Goal: Communication & Community: Answer question/provide support

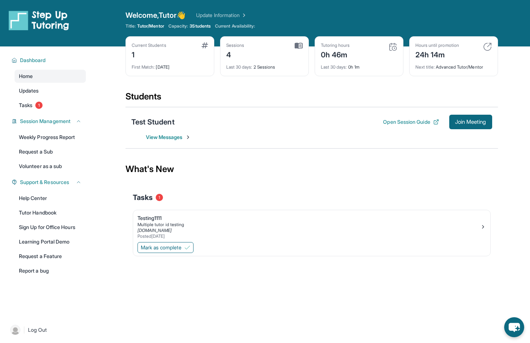
click at [170, 138] on span "View Messages" at bounding box center [168, 137] width 45 height 7
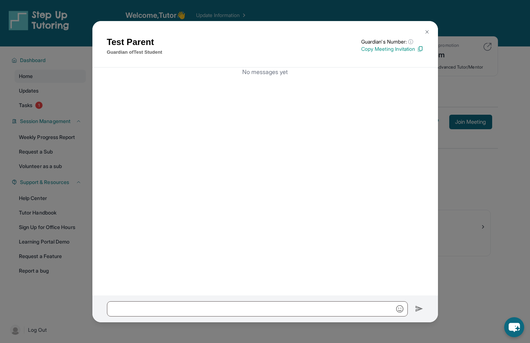
click at [426, 31] on img at bounding box center [427, 32] width 6 height 6
